Goal: Transaction & Acquisition: Purchase product/service

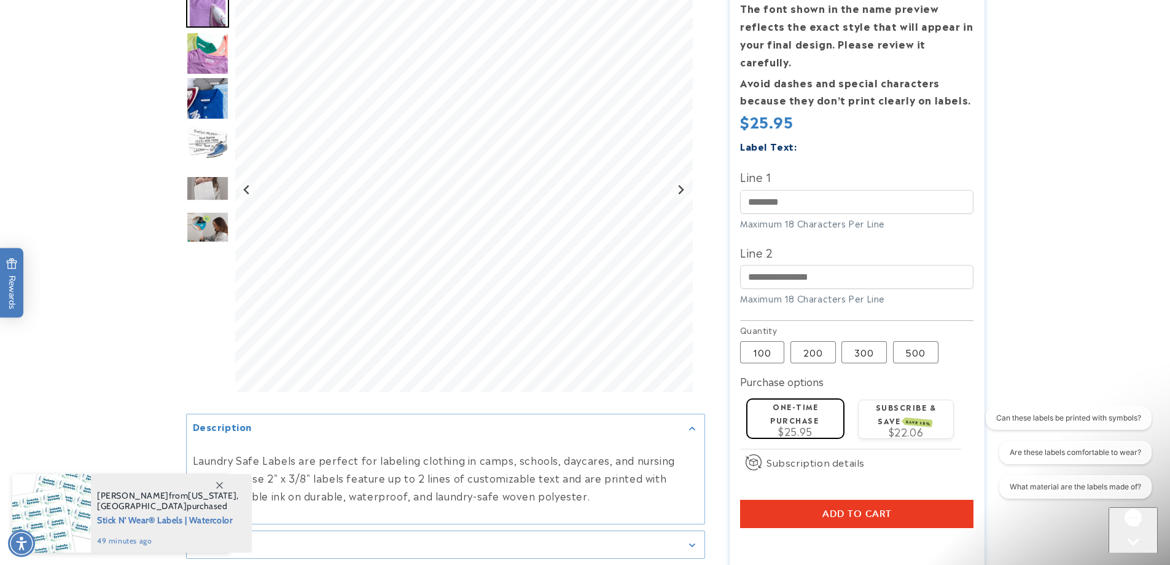
scroll to position [246, 0]
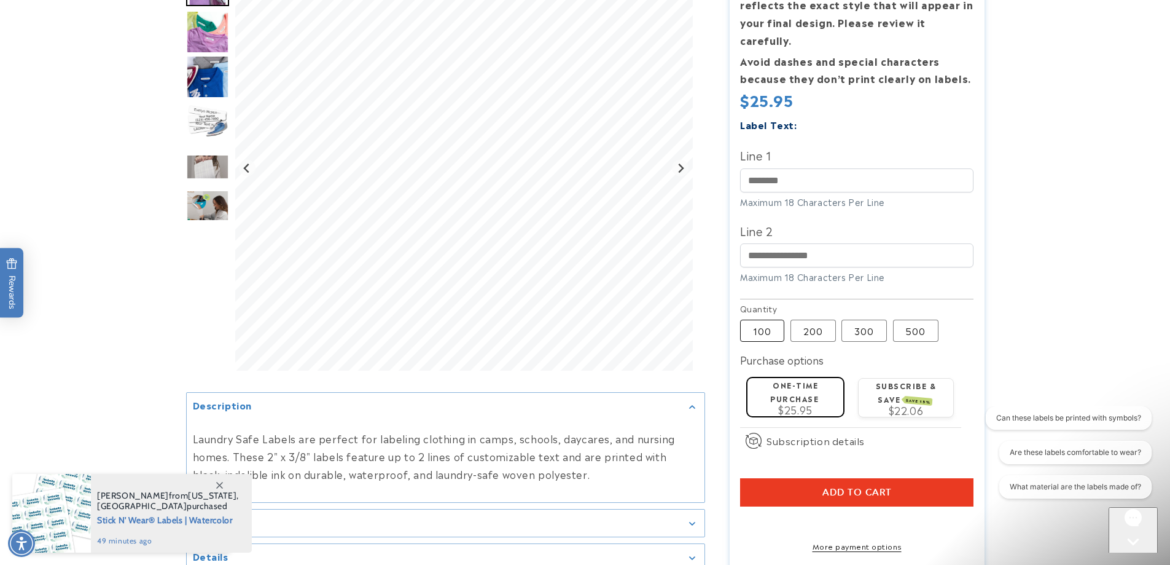
click at [764, 319] on label "100 Variant sold out or unavailable" at bounding box center [762, 330] width 44 height 22
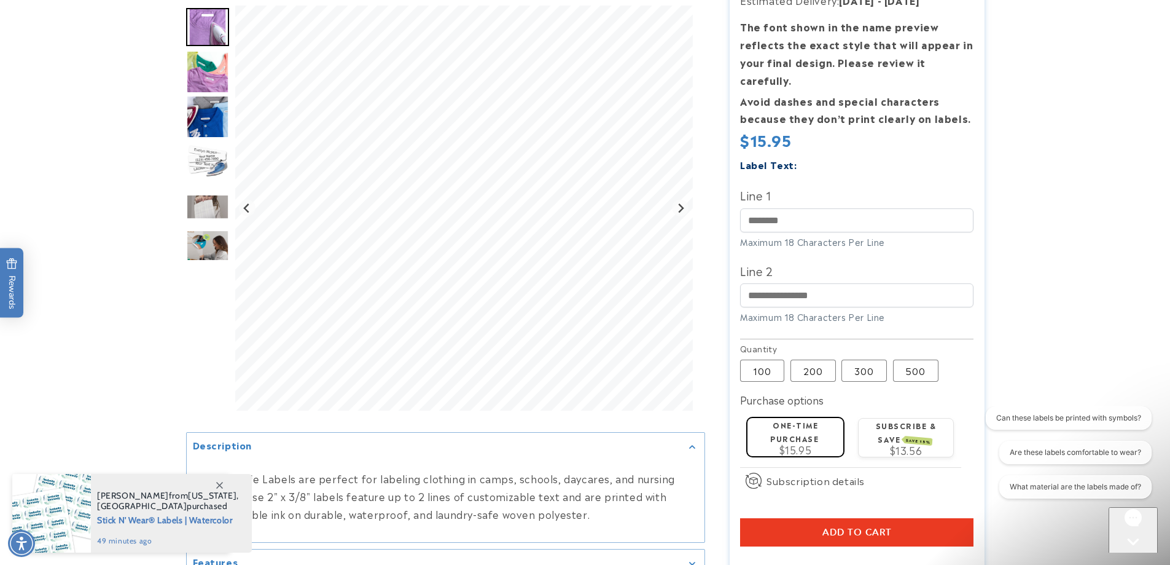
scroll to position [184, 0]
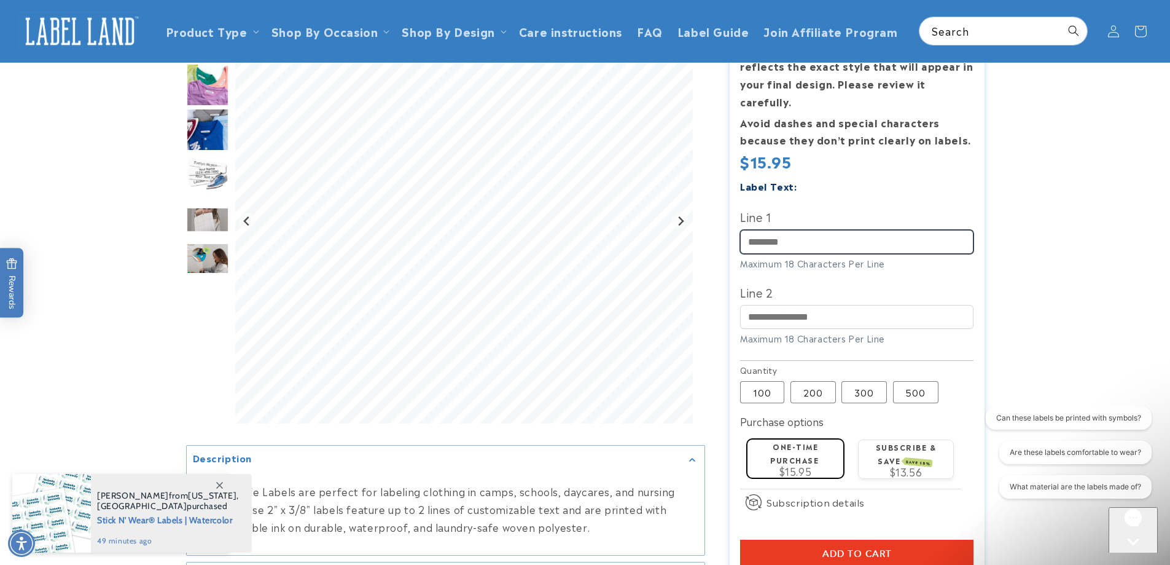
click at [799, 230] on input "Line 1" at bounding box center [856, 242] width 233 height 24
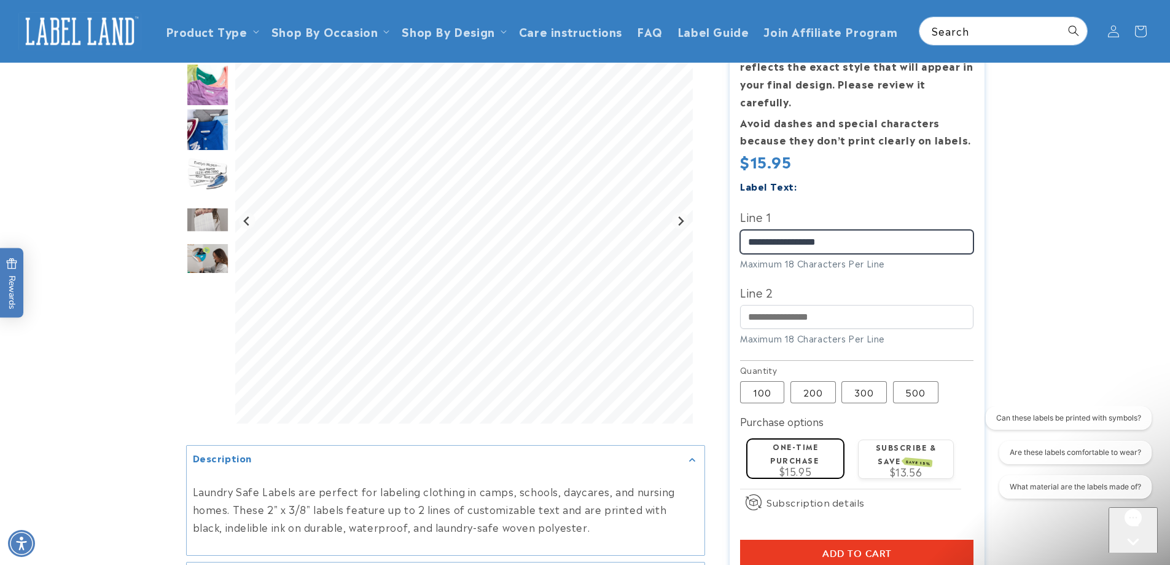
drag, startPoint x: 852, startPoint y: 221, endPoint x: 829, endPoint y: 226, distance: 22.8
click at [829, 230] on input "**********" at bounding box center [856, 242] width 233 height 24
type input "**********"
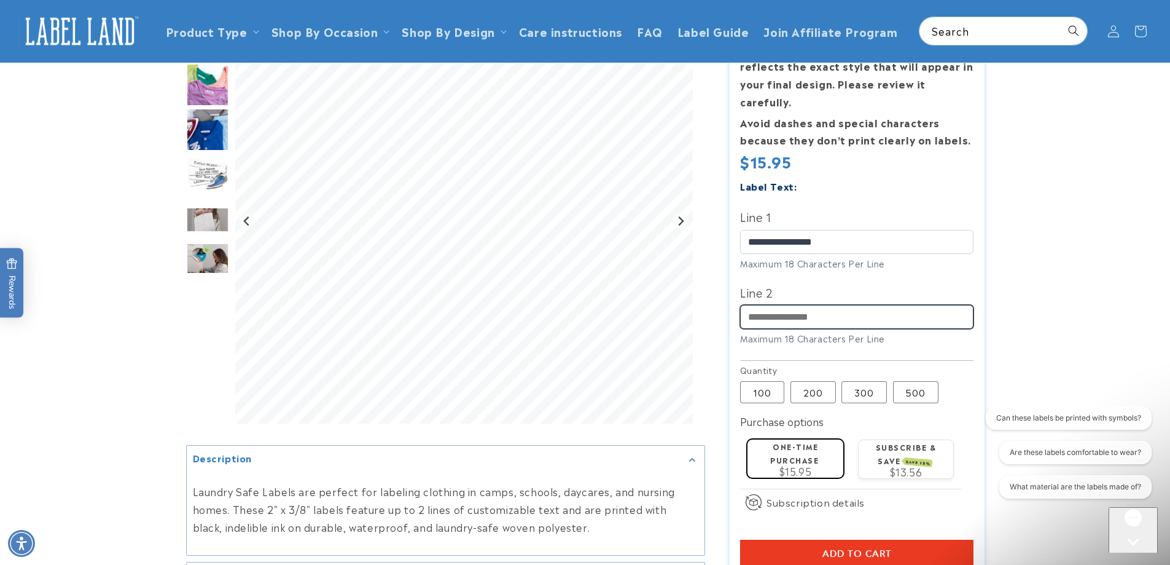
click at [868, 305] on input "Line 2" at bounding box center [856, 317] width 233 height 24
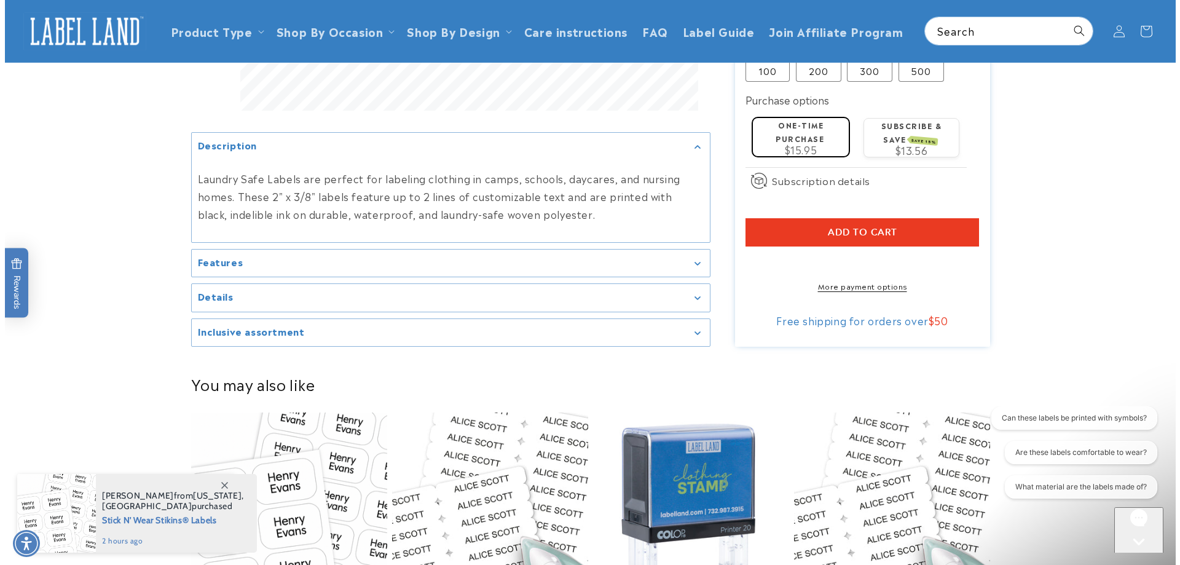
scroll to position [492, 0]
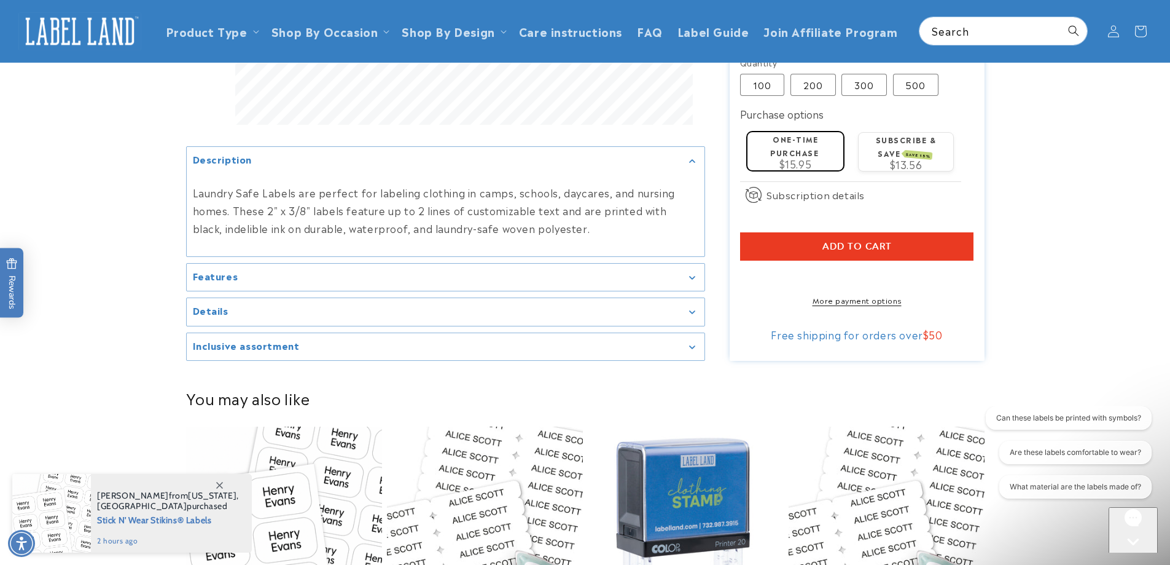
type input "*********"
click at [785, 232] on button "Add to cart" at bounding box center [856, 246] width 233 height 28
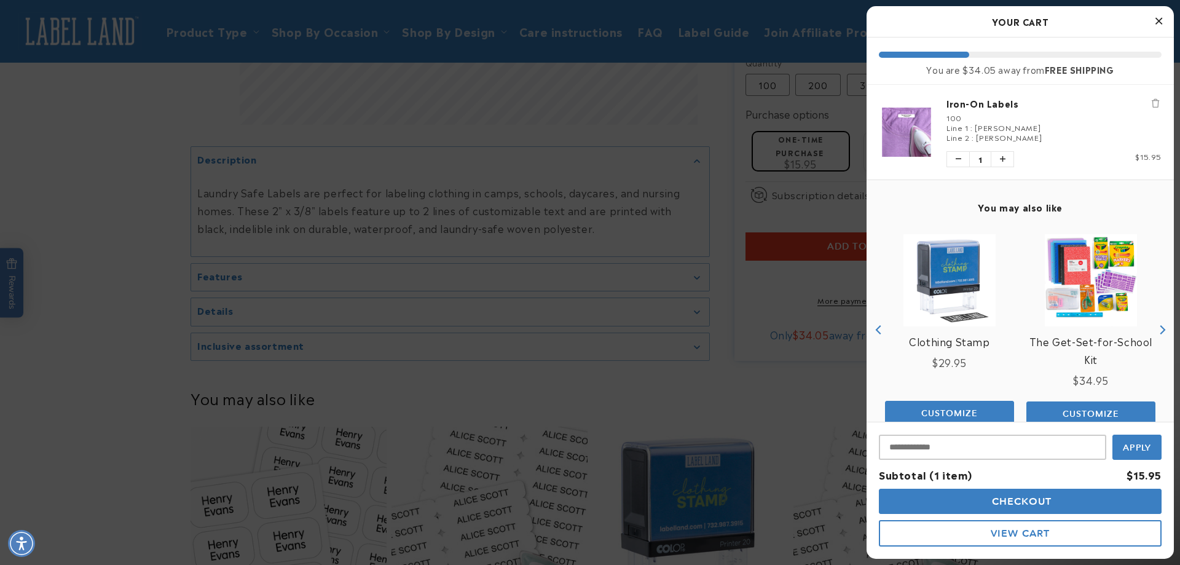
click at [998, 499] on span "Checkout" at bounding box center [1020, 501] width 63 height 12
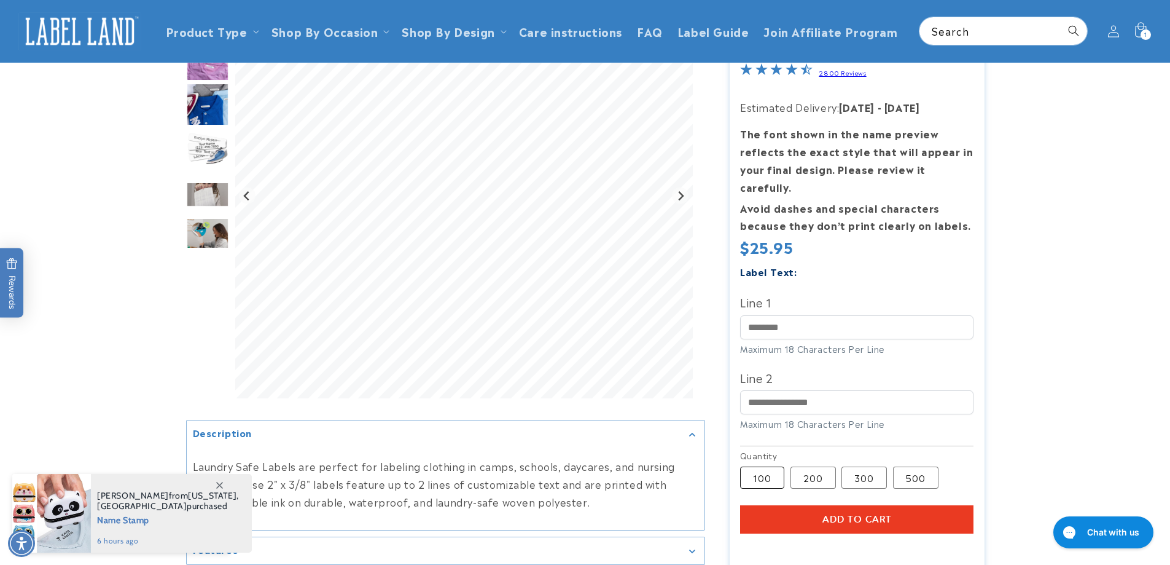
click at [770, 468] on label "100 Variant sold out or unavailable" at bounding box center [762, 478] width 44 height 22
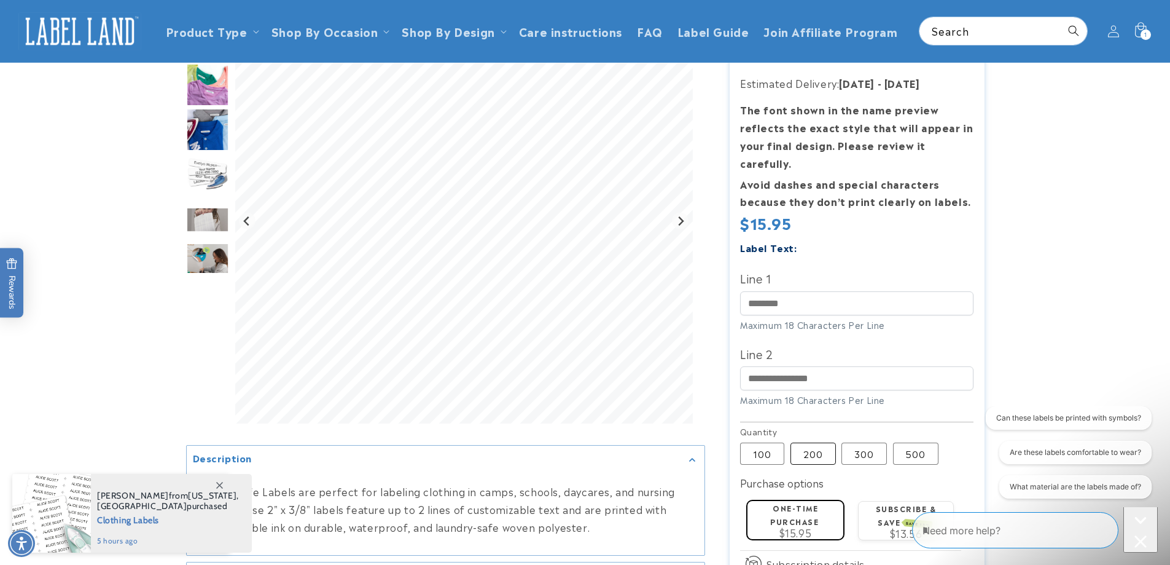
click at [818, 442] on label "200 Variant sold out or unavailable" at bounding box center [813, 453] width 45 height 22
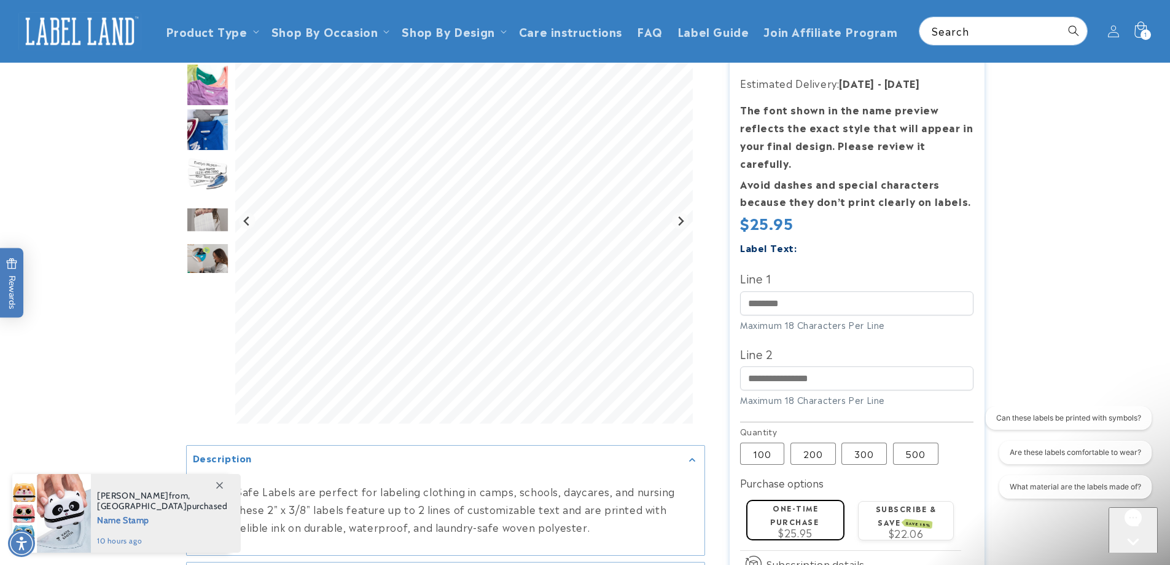
click at [1147, 39] on span "1" at bounding box center [1146, 34] width 3 height 10
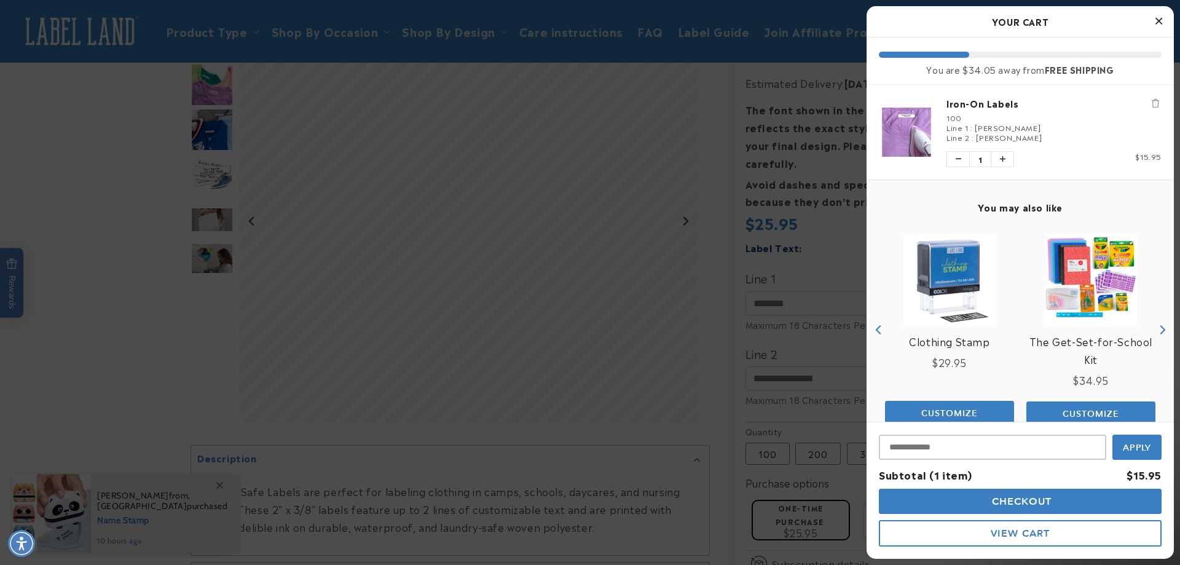
click at [896, 127] on img "product" at bounding box center [906, 132] width 55 height 49
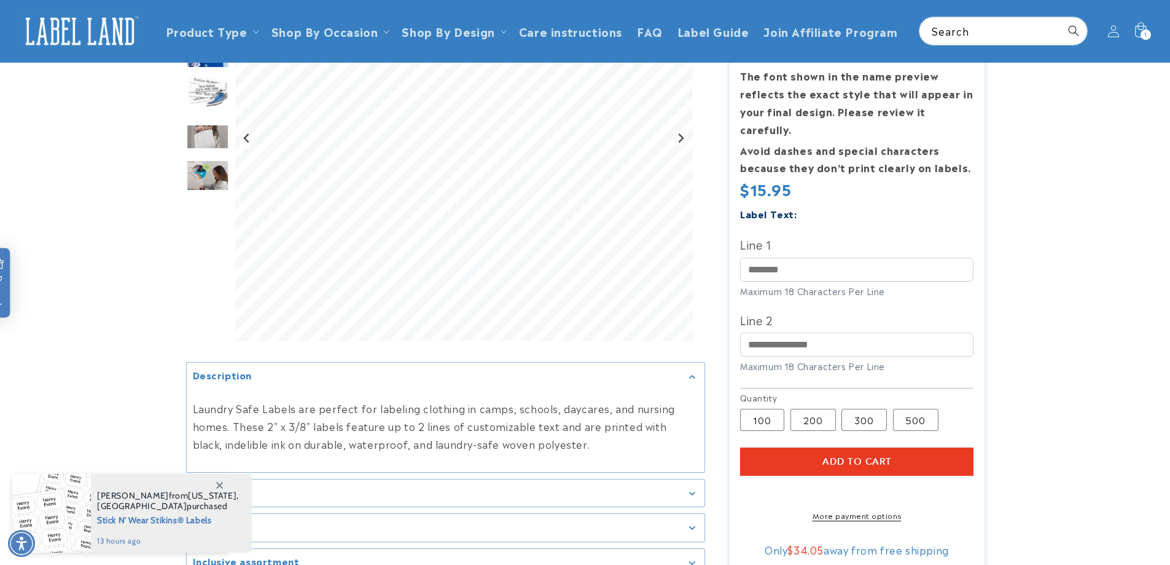
scroll to position [3, 0]
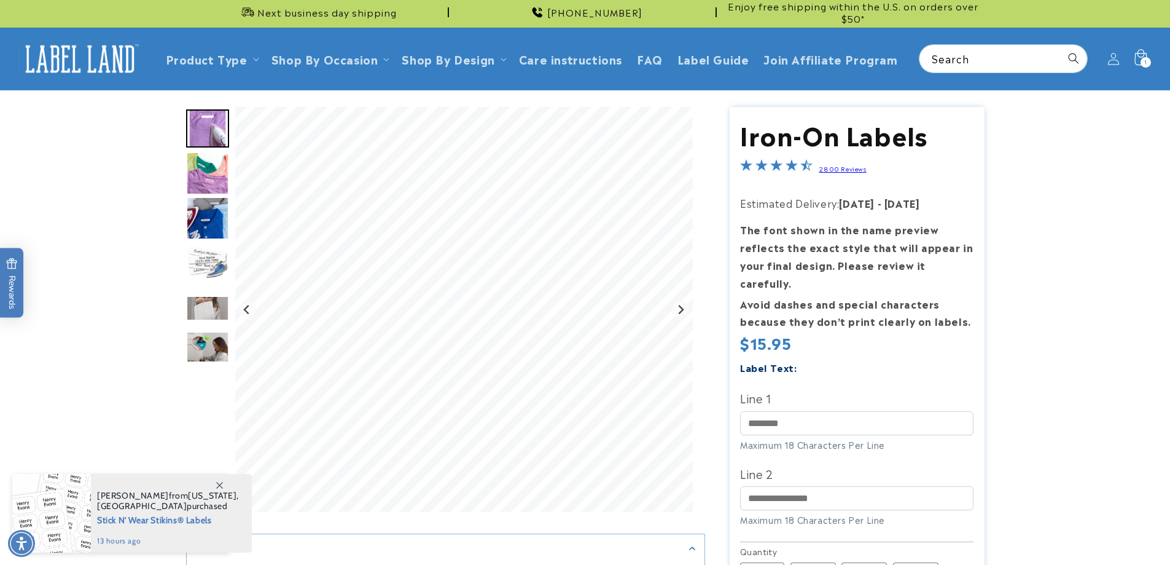
click at [1142, 73] on icon at bounding box center [1140, 58] width 29 height 29
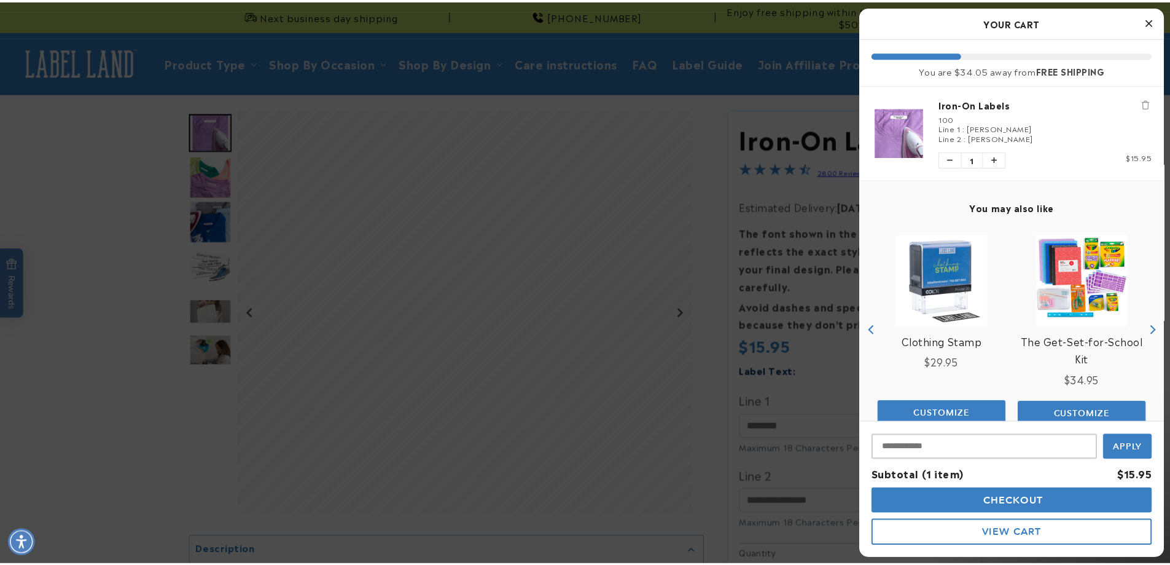
scroll to position [0, 0]
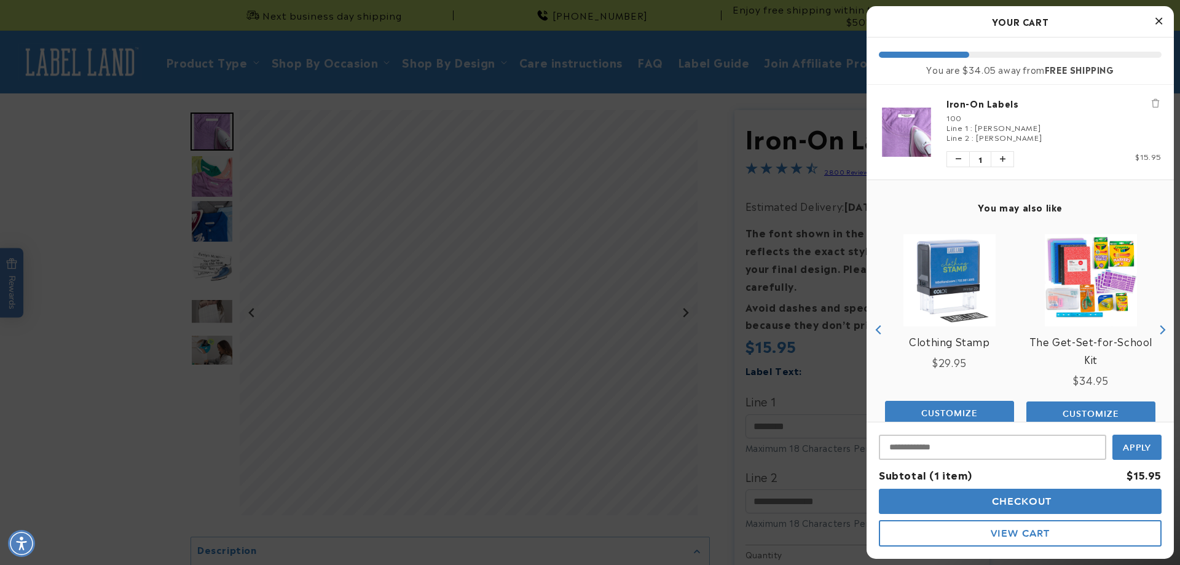
click at [1151, 104] on icon "Remove Iron-On Labels" at bounding box center [1154, 103] width 7 height 9
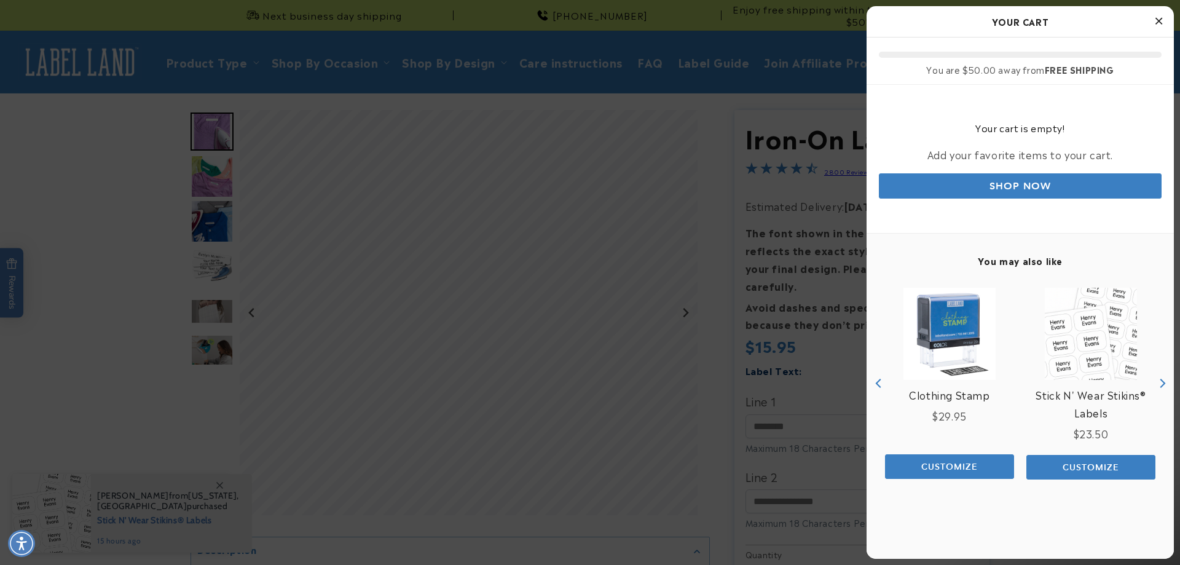
click at [1159, 15] on button "Close Cart" at bounding box center [1158, 21] width 18 height 18
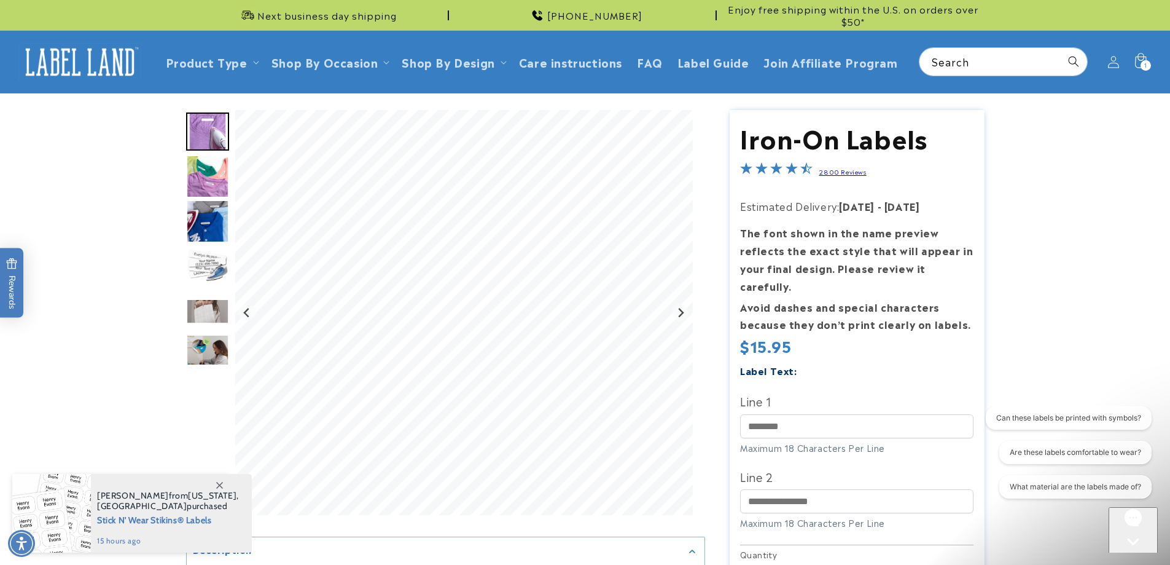
click at [198, 307] on img "Go to slide 5" at bounding box center [207, 311] width 43 height 25
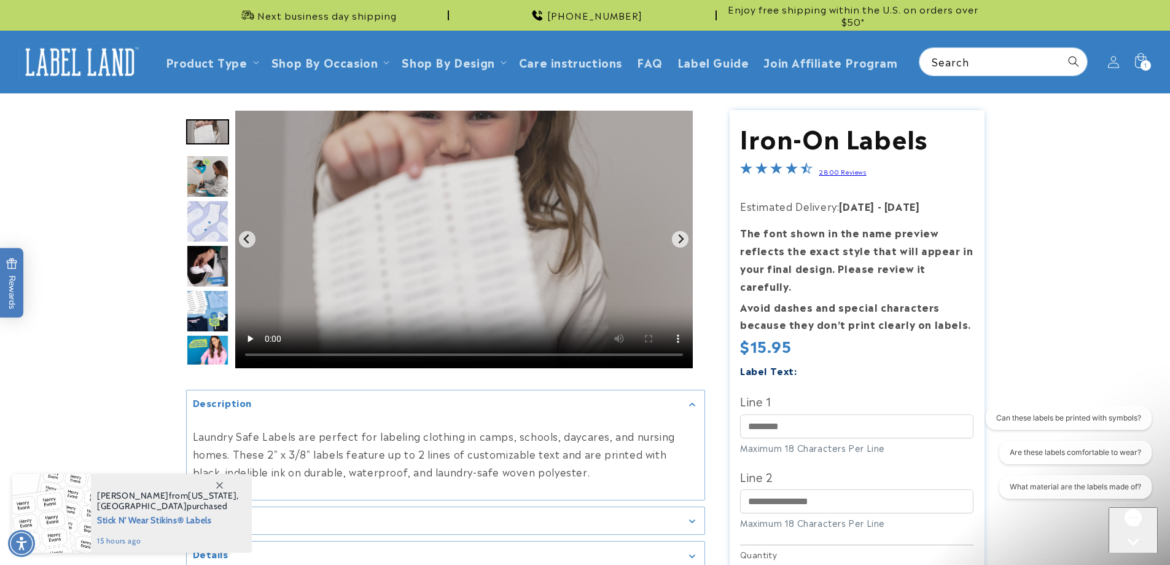
click at [214, 328] on img "Go to slide 9" at bounding box center [207, 310] width 43 height 43
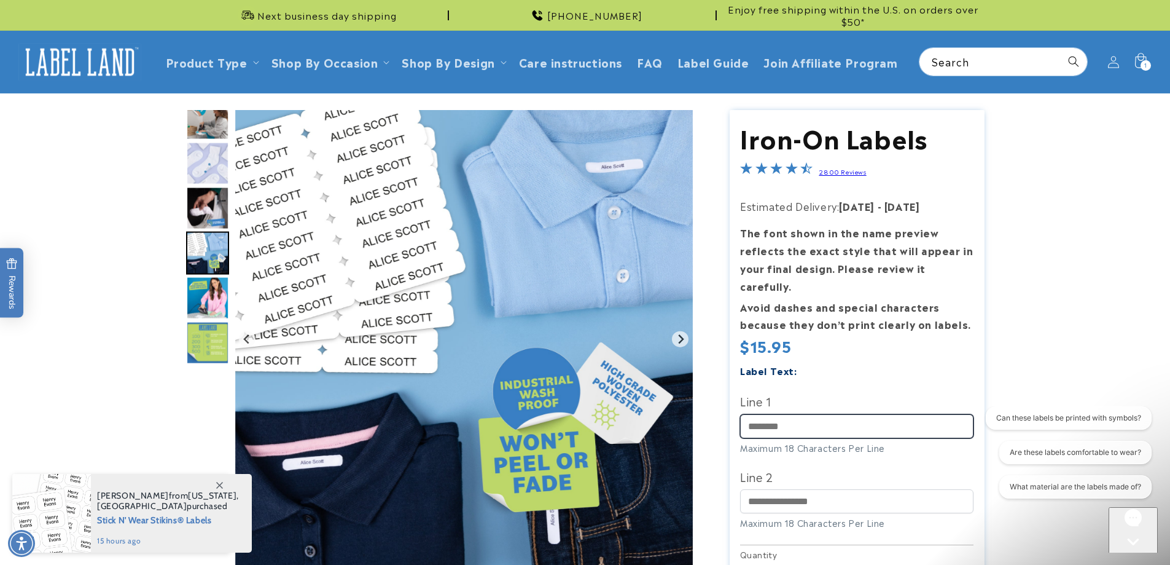
click at [852, 414] on input "Line 1" at bounding box center [856, 426] width 233 height 24
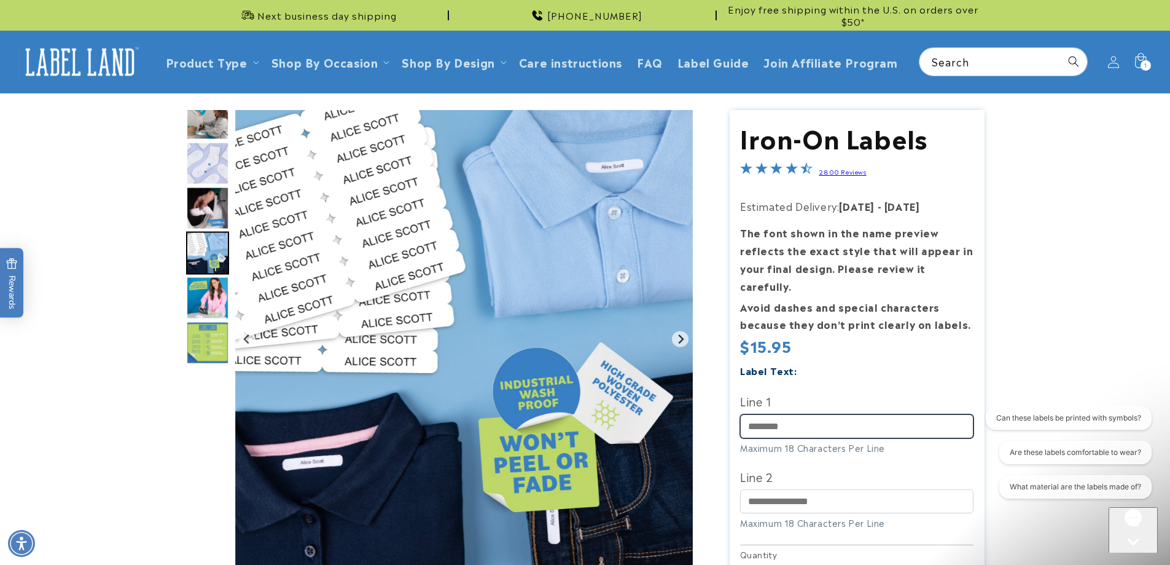
type input "**********"
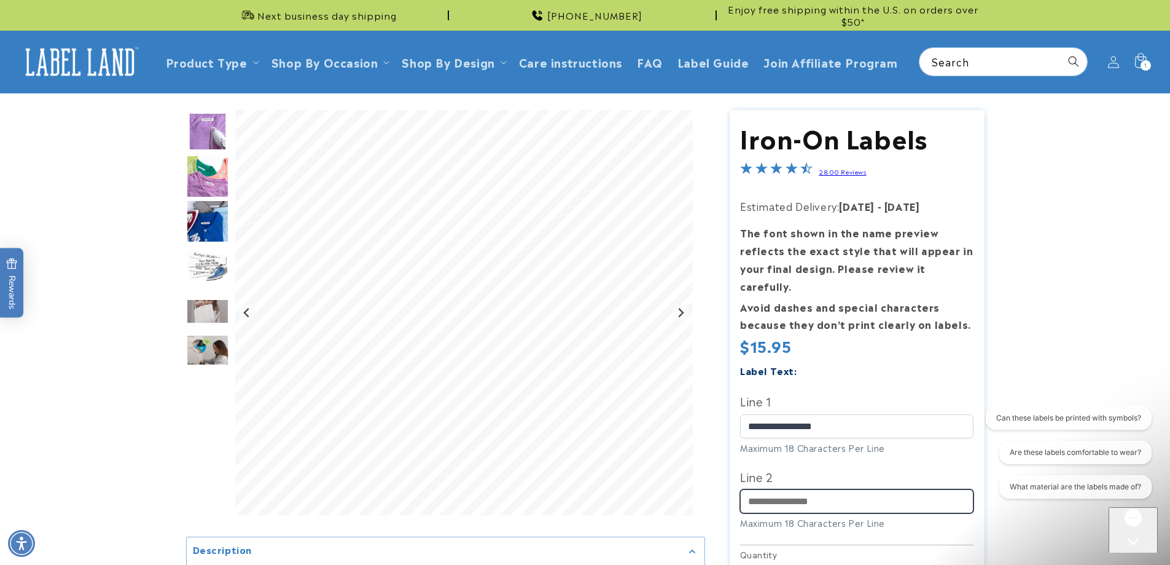
drag, startPoint x: 810, startPoint y: 479, endPoint x: 817, endPoint y: 491, distance: 13.5
click at [810, 489] on input "Line 2" at bounding box center [856, 501] width 233 height 24
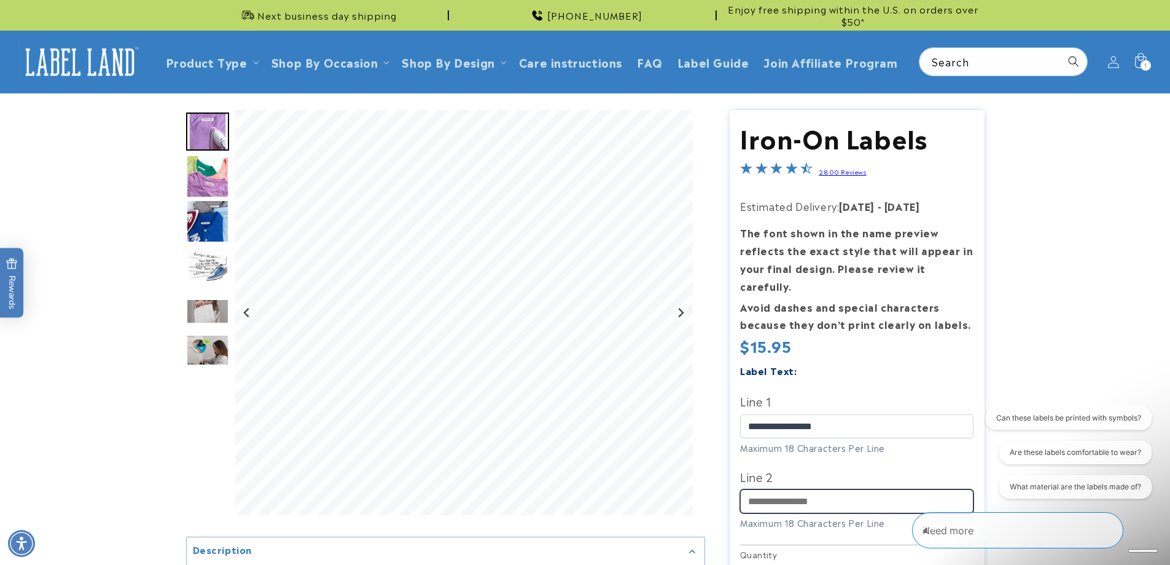
type input "*********"
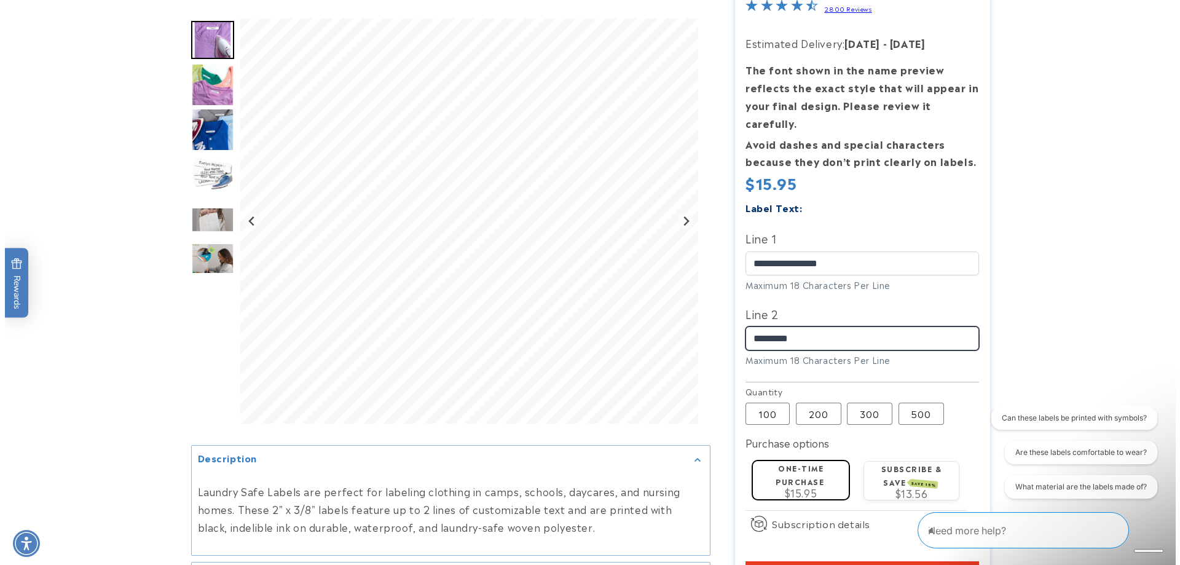
scroll to position [246, 0]
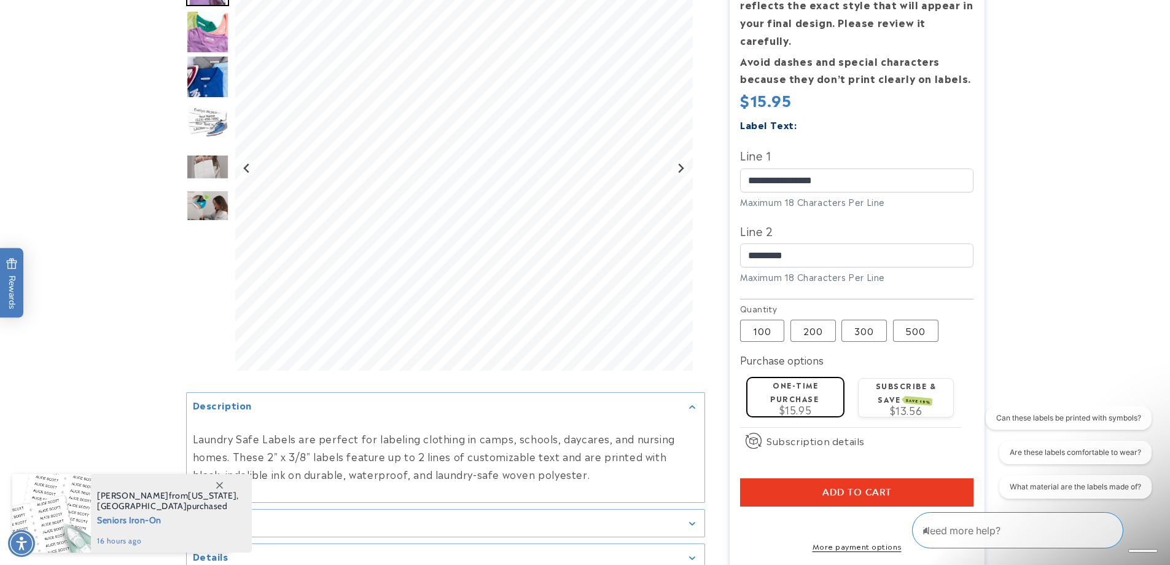
click at [848, 487] on span "Add to cart" at bounding box center [857, 492] width 69 height 11
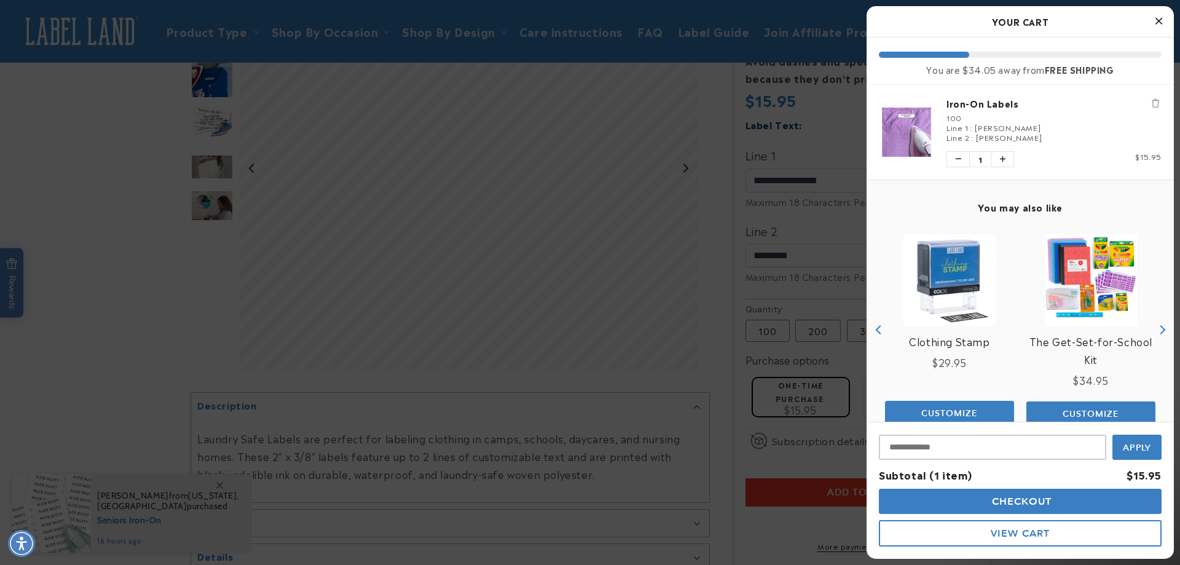
click at [997, 504] on span "Checkout" at bounding box center [1020, 501] width 63 height 12
